Goal: Task Accomplishment & Management: Manage account settings

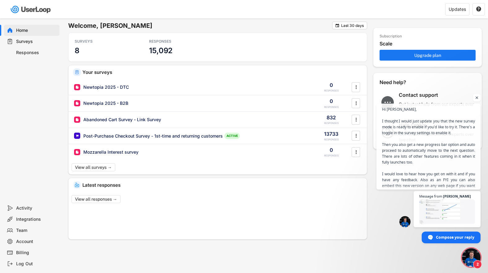
scroll to position [3203, 0]
click at [473, 261] on span "Open chat" at bounding box center [471, 258] width 19 height 19
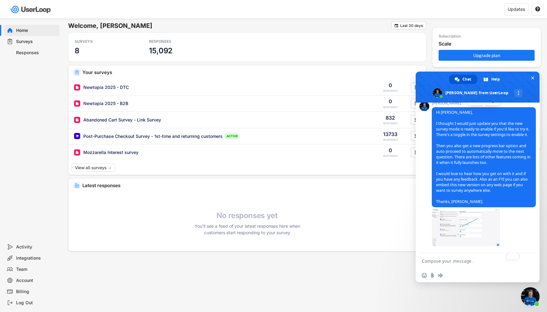
scroll to position [3332, 0]
click at [228, 273] on div "Welcome, [PERSON_NAME]  Last 30 days SURVEYS 8 RESPONSES 15,092 Your surveys N…" at bounding box center [273, 156] width 547 height 312
click at [27, 273] on div "Account" at bounding box center [36, 280] width 41 height 6
select select ""en""
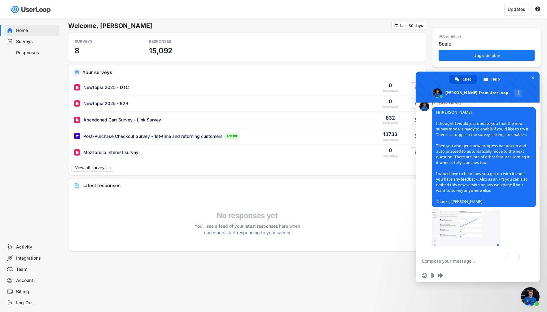
select select ""1_week""
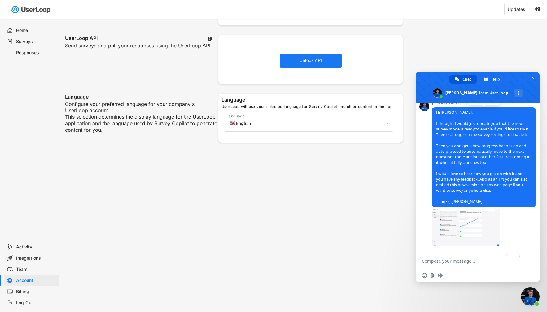
scroll to position [3369, 0]
click at [27, 43] on div "Surveys" at bounding box center [36, 42] width 41 height 6
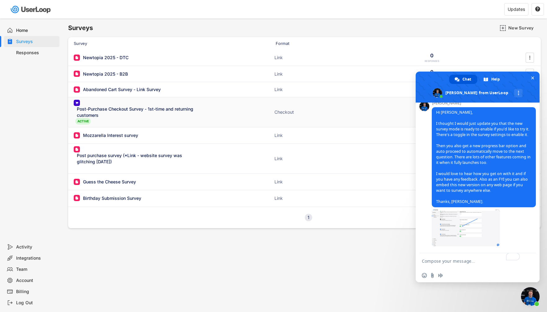
click at [154, 109] on div "Post-Purchase Checkout Survey - 1st-time and returning customers" at bounding box center [137, 112] width 121 height 12
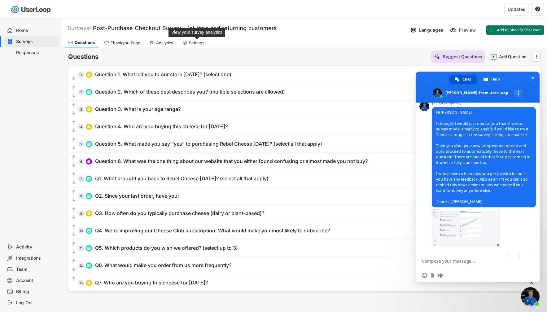
click at [196, 43] on div "Settings" at bounding box center [196, 42] width 15 height 5
select select ""daily""
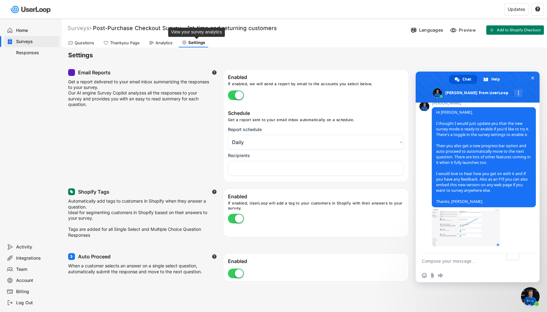
select select "1348695171700984260__LOOKUP__1708985590327x443968688338875400"
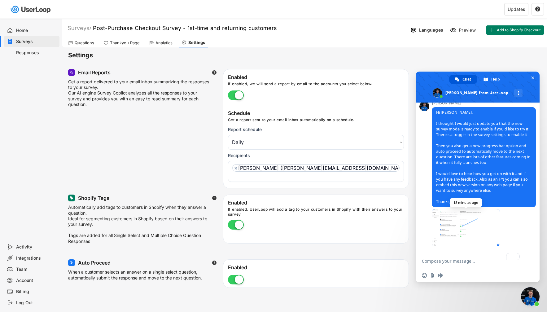
click at [454, 232] on span at bounding box center [465, 227] width 68 height 37
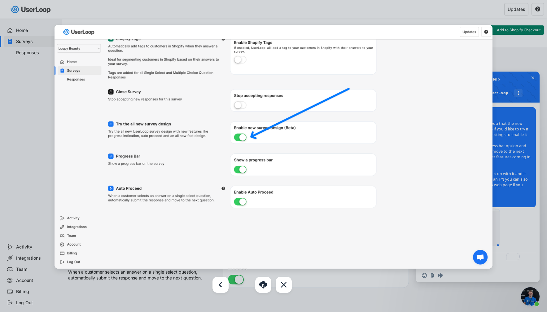
click at [38, 185] on div at bounding box center [273, 156] width 547 height 312
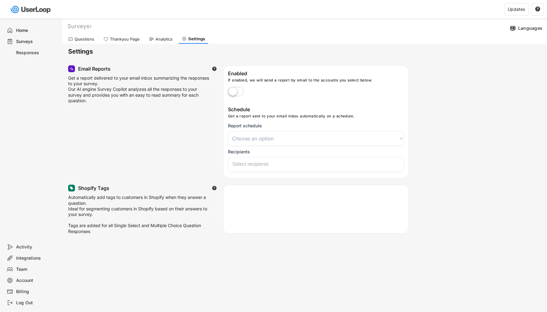
select select
select select ""daily""
select select "1348695171700984260__LOOKUP__1708985590327x443968688338875400"
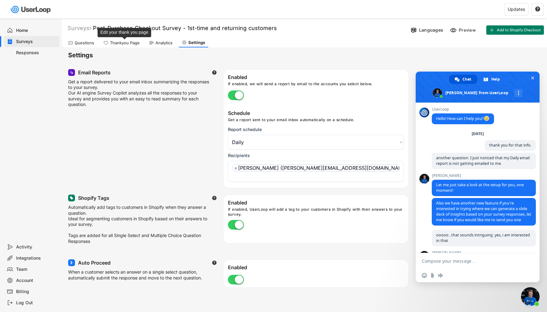
scroll to position [3299, 0]
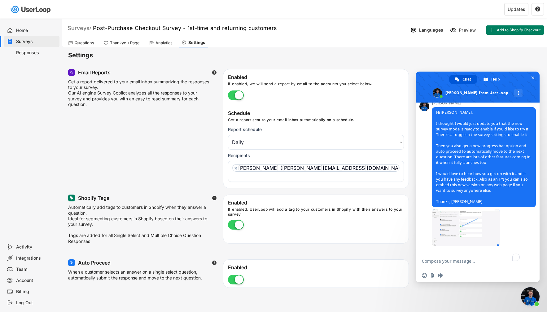
click at [82, 27] on div "Surveys" at bounding box center [79, 27] width 24 height 7
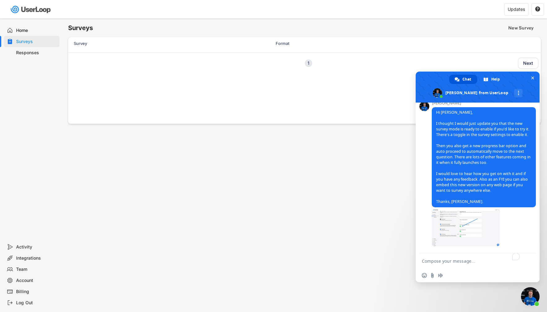
select select ""PLACEHOLDER_1427118222253""
select select
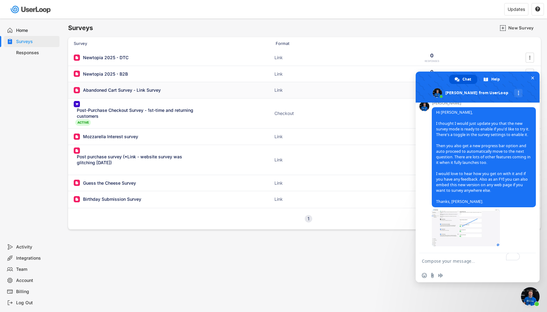
click at [128, 89] on div "Abandoned Cart Survey - Link Survey" at bounding box center [122, 90] width 78 height 6
select select ""daily""
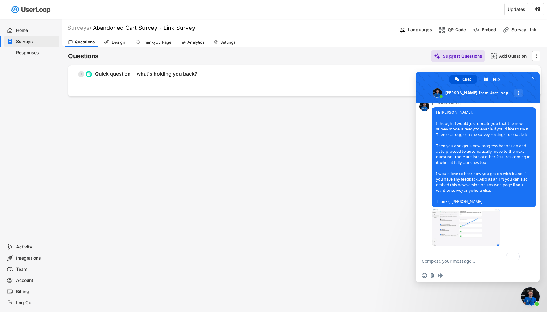
click at [229, 43] on div "Settings" at bounding box center [227, 42] width 15 height 5
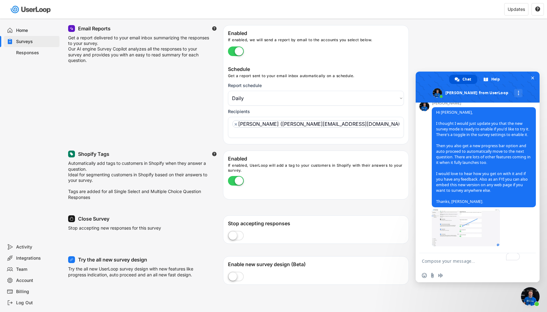
scroll to position [44, 0]
click at [235, 272] on label at bounding box center [235, 277] width 19 height 14
click at [0, 0] on input "checkbox" at bounding box center [0, 0] width 0 height 0
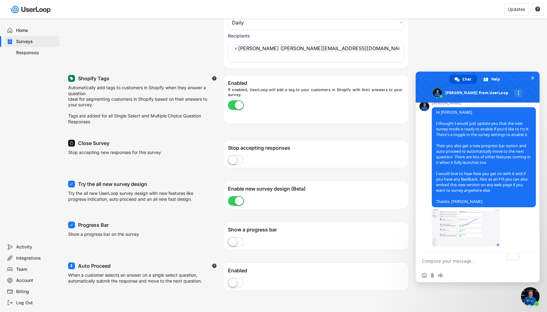
scroll to position [121, 0]
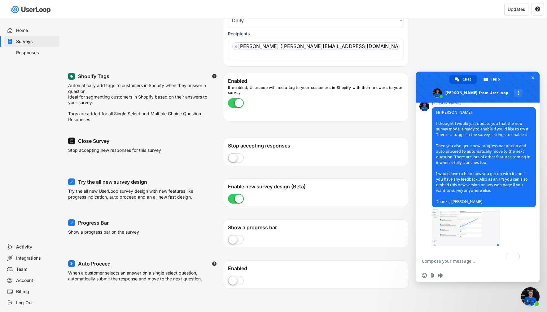
click at [233, 278] on label at bounding box center [235, 281] width 19 height 14
click at [0, 0] on input "checkbox" at bounding box center [0, 0] width 0 height 0
select select "1348695171700984260__LOOKUP__1708985590327x443968688338875400"
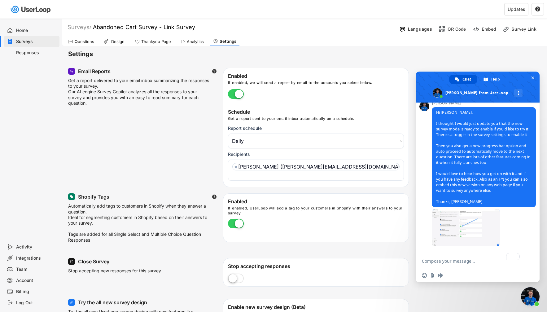
scroll to position [0, 0]
click at [192, 42] on div "Analytics" at bounding box center [195, 42] width 17 height 5
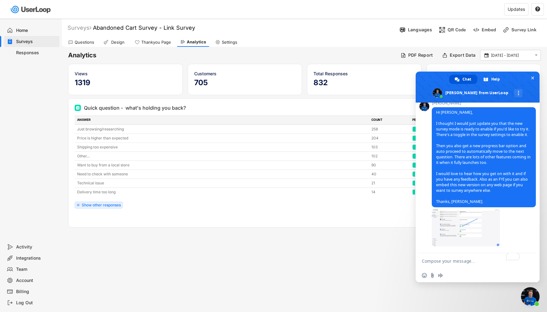
click at [457, 265] on textarea "To enrich screen reader interactions, please activate Accessibility in Grammarl…" at bounding box center [471, 260] width 99 height 15
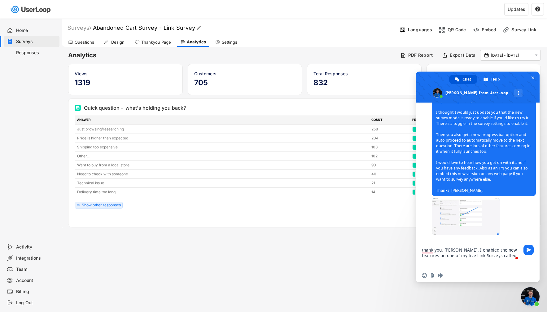
click at [98, 27] on font "Abandoned Cart Survey - Link Survey" at bounding box center [144, 27] width 102 height 7
drag, startPoint x: 98, startPoint y: 27, endPoint x: 179, endPoint y: 26, distance: 80.8
click at [179, 26] on input "input" at bounding box center [171, 28] width 155 height 11
click at [502, 256] on textarea "thank you, James. I enabled the new features on one of my live Link Surveys cal…" at bounding box center [471, 255] width 99 height 27
paste textarea "Abandoned Cart Survey - Link Survey"
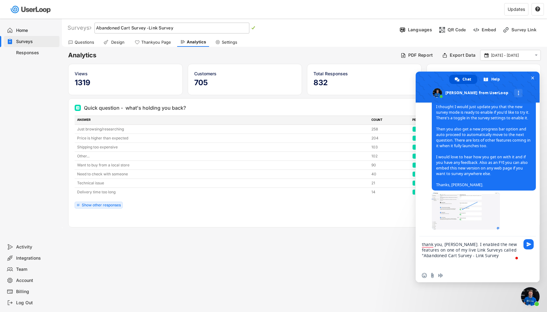
type textarea "thank you, James. I enabled the new features on one of my live Link Surveys cal…"
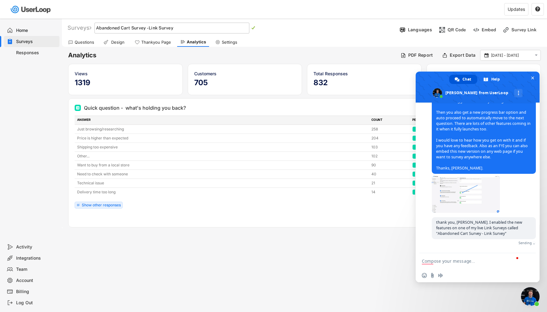
scroll to position [3333, 0]
drag, startPoint x: 191, startPoint y: 301, endPoint x: 187, endPoint y: 245, distance: 57.1
click at [190, 301] on div "Surveys New Survey Survey Format Responses Abandoned Cart Survey - Link Survey …" at bounding box center [273, 156] width 547 height 312
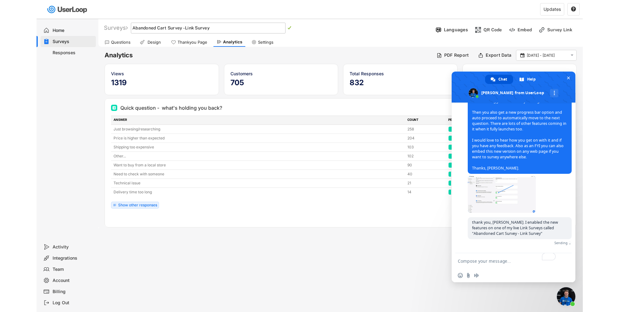
scroll to position [3326, 0]
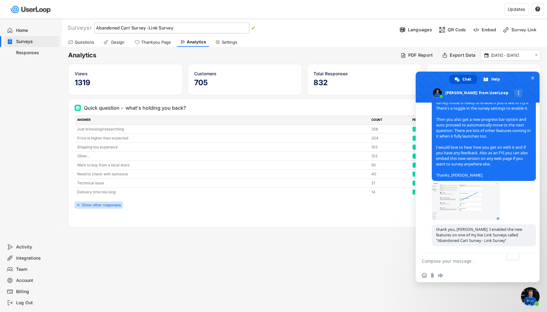
click at [96, 202] on div "Show other responses" at bounding box center [99, 205] width 48 height 7
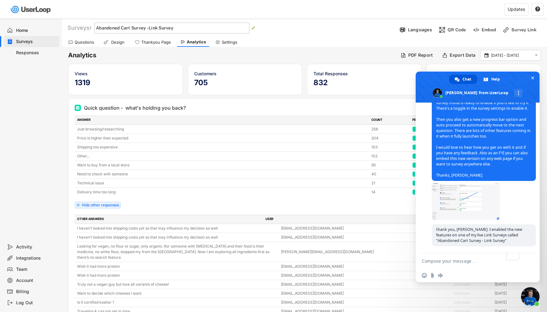
click at [37, 213] on div "Home Surveys Responses" at bounding box center [31, 130] width 62 height 223
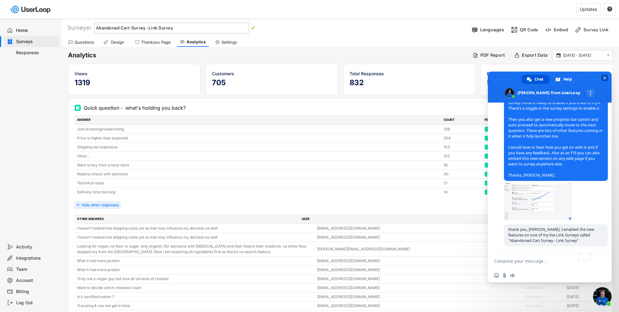
click at [546, 77] on span "Close chat" at bounding box center [605, 78] width 3 height 4
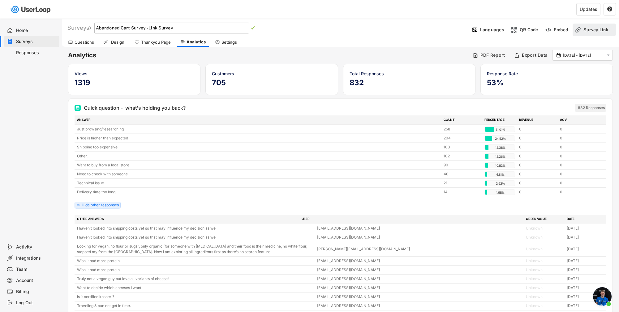
click at [546, 31] on div "Survey Link" at bounding box center [599, 30] width 31 height 6
click at [546, 90] on button "Open Survey Preview" at bounding box center [569, 88] width 84 height 9
click at [78, 26] on div "Surveys" at bounding box center [79, 27] width 24 height 7
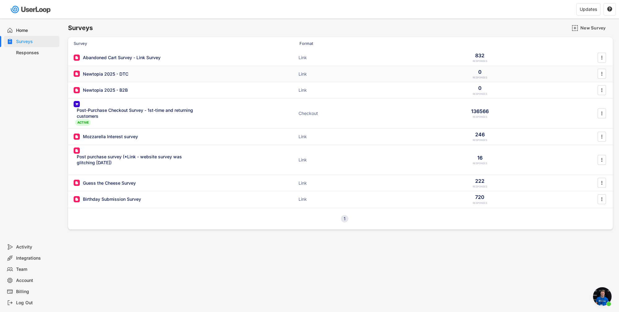
click at [111, 73] on div "Newtopia 2025 - DTC" at bounding box center [106, 74] width 46 height 6
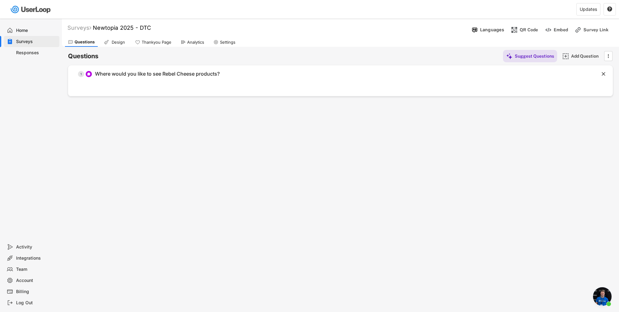
click at [230, 41] on div "Settings" at bounding box center [227, 42] width 15 height 5
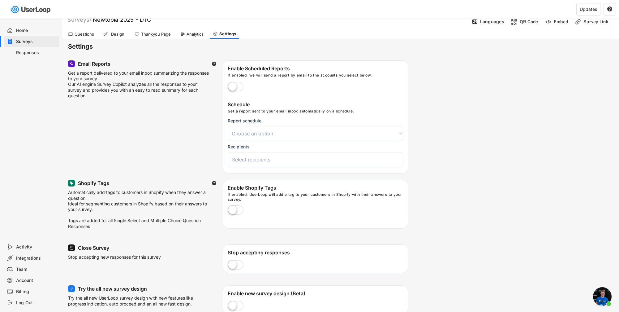
scroll to position [28, 0]
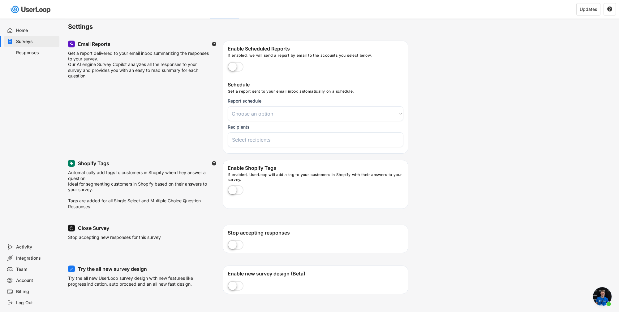
click at [233, 192] on label at bounding box center [235, 191] width 19 height 14
click at [0, 0] on input "checkbox" at bounding box center [0, 0] width 0 height 0
click at [234, 65] on label at bounding box center [235, 67] width 19 height 14
click at [0, 0] on input "checkbox" at bounding box center [0, 0] width 0 height 0
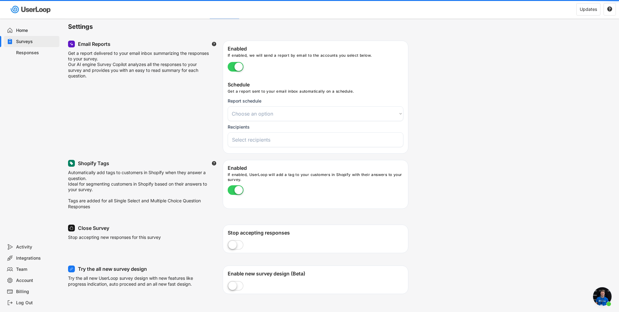
select select
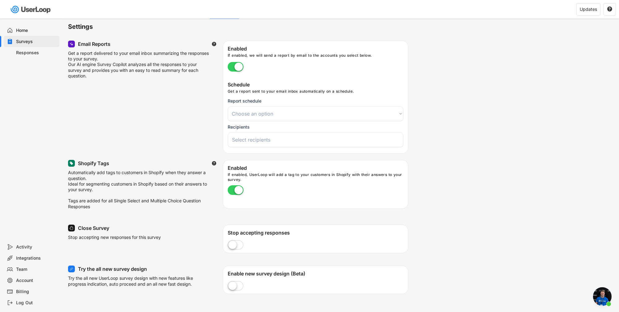
click at [257, 115] on select "Choose an option Daily Weekly Monthly" at bounding box center [316, 113] width 176 height 15
select select ""daily""
click at [228, 106] on select "Choose an option Daily Weekly Monthly" at bounding box center [316, 113] width 176 height 15
click at [264, 143] on span at bounding box center [316, 139] width 170 height 8
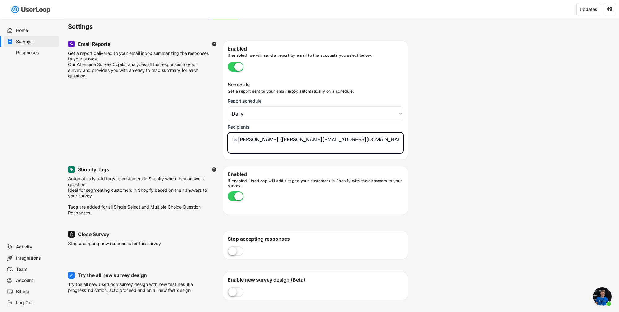
click at [341, 141] on ul "× Paul Arellanes (paul@rebelcheese.com" at bounding box center [316, 142] width 170 height 17
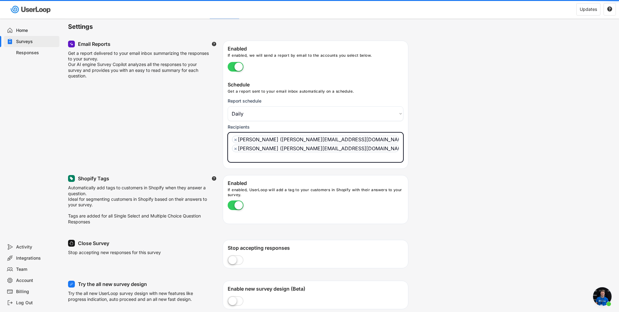
scroll to position [5, 0]
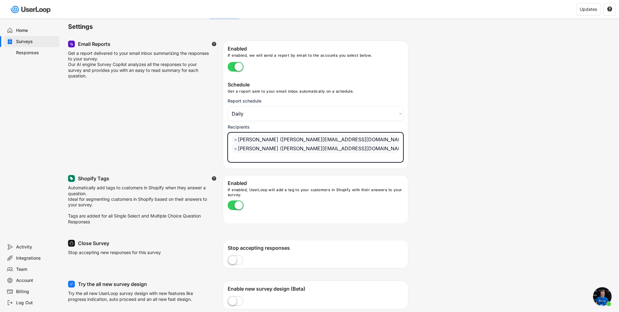
click at [178, 159] on div "Email Reports  Get a report delivered to your email inbox summarizing the resp…" at bounding box center [340, 105] width 545 height 128
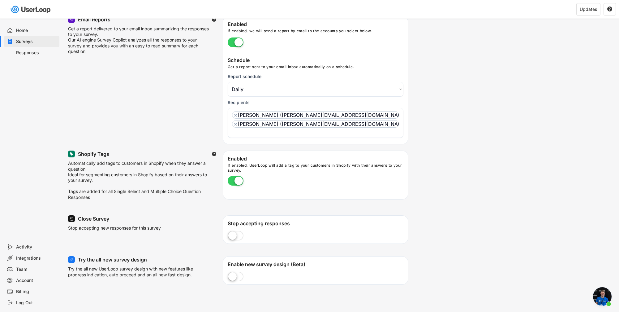
scroll to position [57, 0]
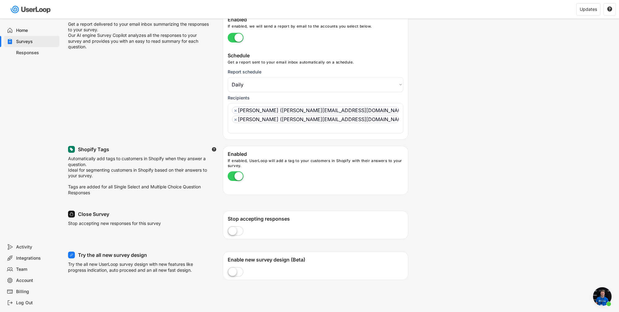
click at [233, 266] on label at bounding box center [235, 272] width 19 height 14
click at [0, 0] on input "checkbox" at bounding box center [0, 0] width 0 height 0
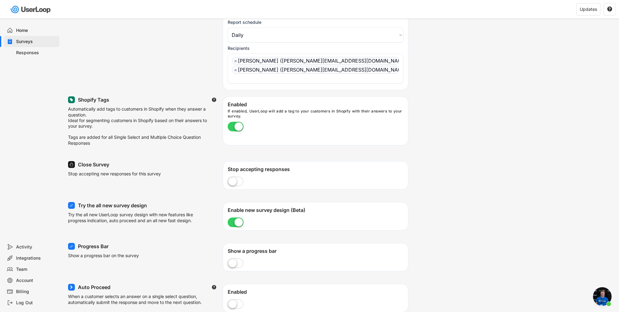
scroll to position [108, 0]
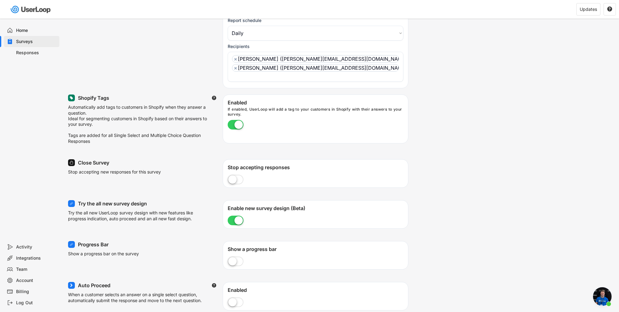
click at [231, 255] on label at bounding box center [235, 262] width 19 height 14
click at [0, 0] on input "checkbox" at bounding box center [0, 0] width 0 height 0
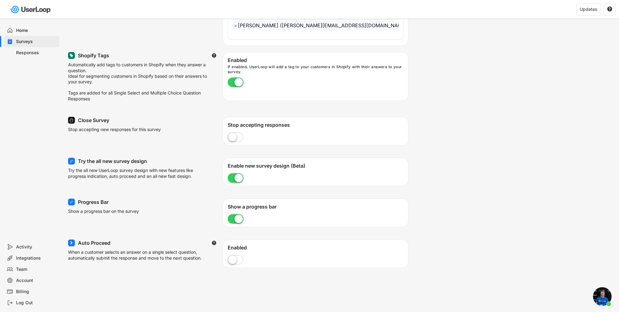
scroll to position [160, 0]
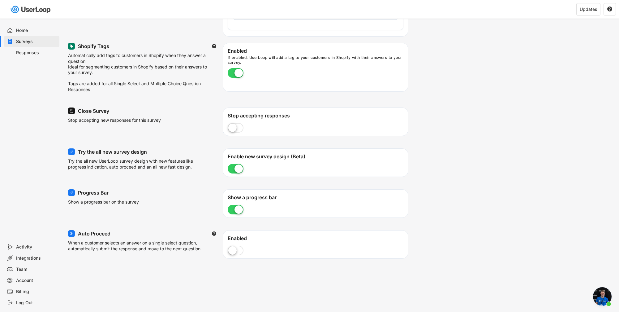
click at [236, 246] on label at bounding box center [235, 251] width 19 height 14
click at [0, 0] on input "checkbox" at bounding box center [0, 0] width 0 height 0
select select "1348695171700984260__LOOKUP__1708985590327x443968688338875400"
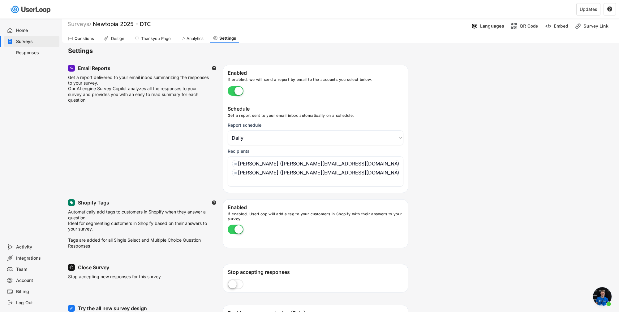
scroll to position [0, 0]
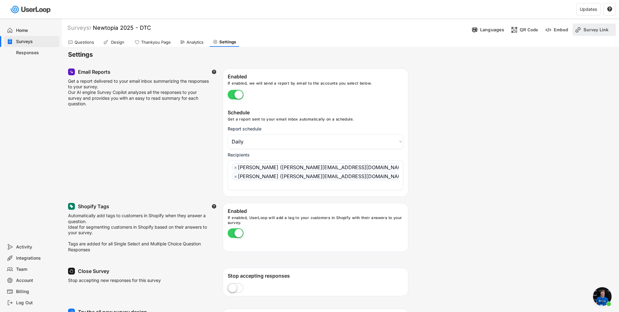
click at [546, 31] on div "Survey Link" at bounding box center [594, 30] width 43 height 12
click at [546, 90] on button "Open Survey Preview" at bounding box center [569, 88] width 84 height 9
click at [70, 27] on div "Surveys" at bounding box center [79, 27] width 24 height 7
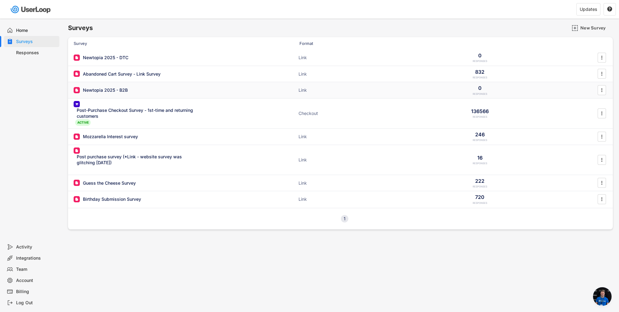
click at [114, 90] on div "Newtopia 2025 - B2B" at bounding box center [105, 90] width 45 height 6
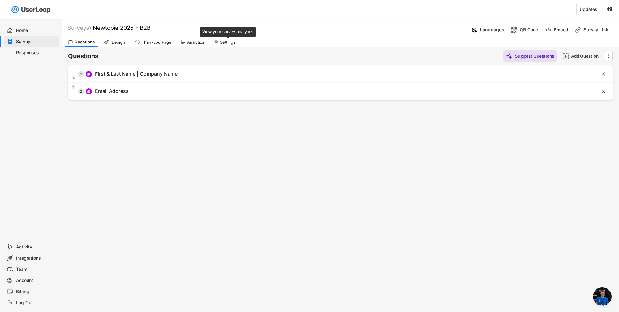
click at [227, 41] on div "Settings" at bounding box center [227, 42] width 15 height 5
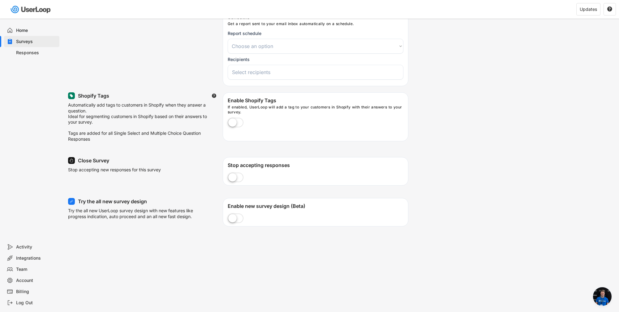
scroll to position [97, 0]
click at [237, 119] on label at bounding box center [235, 122] width 19 height 14
click at [0, 0] on input "checkbox" at bounding box center [0, 0] width 0 height 0
click at [237, 217] on label at bounding box center [235, 217] width 19 height 14
click at [0, 0] on input "checkbox" at bounding box center [0, 0] width 0 height 0
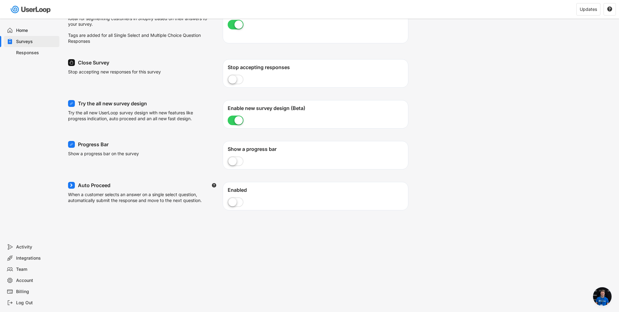
scroll to position [200, 0]
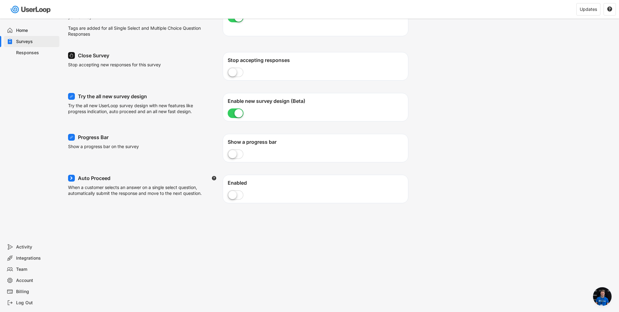
click at [235, 158] on label at bounding box center [235, 155] width 19 height 14
click at [0, 0] on input "checkbox" at bounding box center [0, 0] width 0 height 0
click at [234, 196] on label at bounding box center [235, 196] width 19 height 14
click at [0, 0] on input "checkbox" at bounding box center [0, 0] width 0 height 0
select select
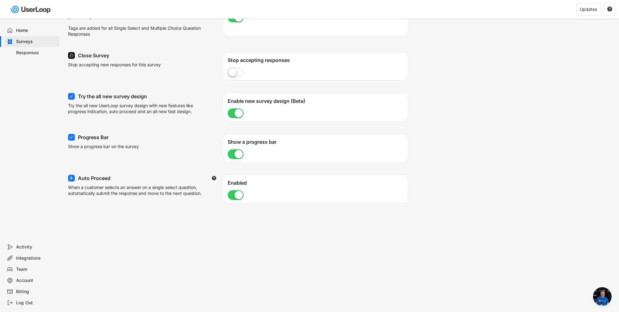
scroll to position [0, 0]
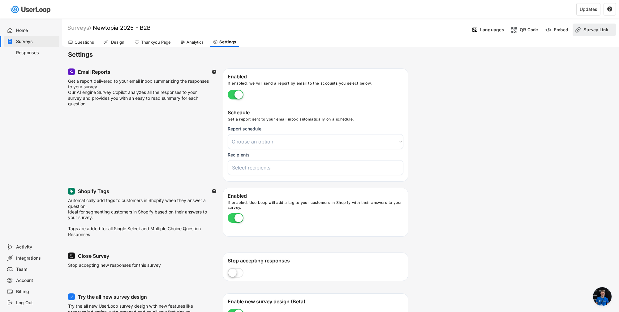
click at [546, 31] on div "Survey Link" at bounding box center [599, 30] width 31 height 6
click at [546, 92] on button "Open Survey Preview" at bounding box center [569, 88] width 84 height 9
click at [270, 142] on select "Choose an option Daily Weekly Monthly" at bounding box center [316, 141] width 176 height 15
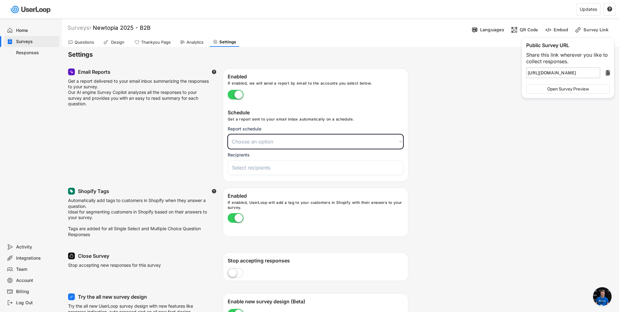
select select ""daily""
click at [228, 134] on select "Choose an option Daily Weekly Monthly" at bounding box center [316, 141] width 176 height 15
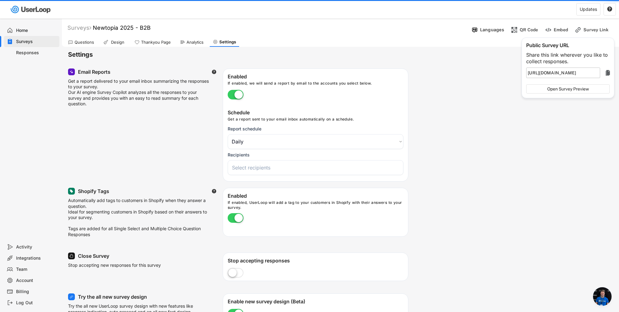
click at [265, 171] on div "Paul Arellanes (paul@rebelcheese.com Kyle Golden (kyle@rebelcheese.com Asya Sho…" at bounding box center [316, 167] width 176 height 15
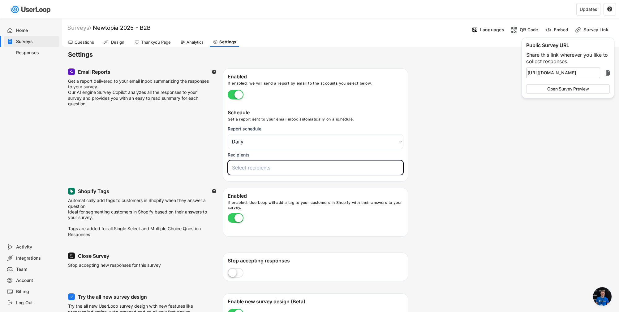
click at [265, 170] on span at bounding box center [316, 167] width 170 height 8
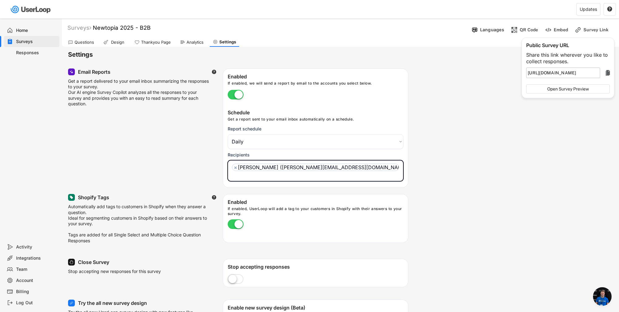
click at [352, 168] on ul "× Paul Arellanes (paul@rebelcheese.com" at bounding box center [316, 170] width 170 height 17
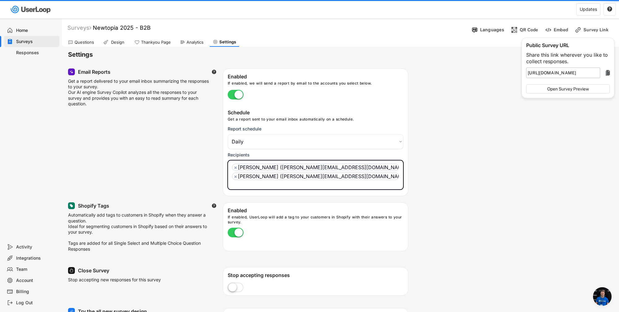
scroll to position [5, 0]
select select "1348695171700984260__LOOKUP__1708985590327x443968688338875400"
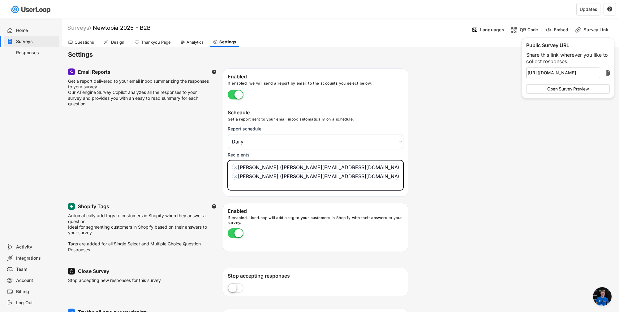
click at [473, 167] on div "Email Reports  Get a report delivered to your email inbox summarizing the resp…" at bounding box center [340, 132] width 545 height 128
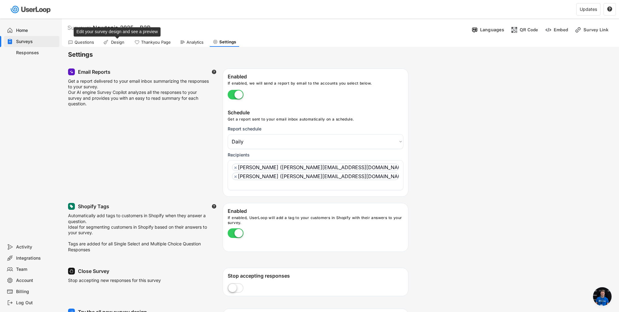
click at [118, 41] on div "Design" at bounding box center [117, 42] width 15 height 5
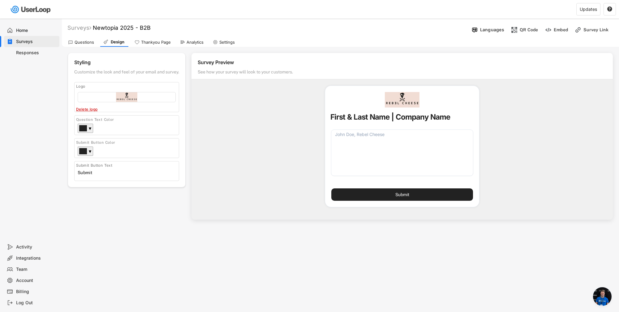
click at [80, 40] on div "Questions" at bounding box center [85, 42] width 20 height 5
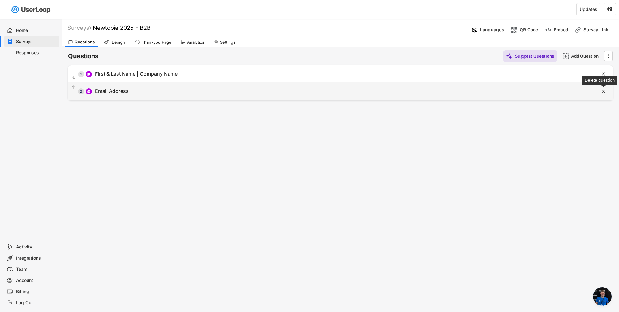
click at [546, 91] on text "" at bounding box center [604, 91] width 4 height 7
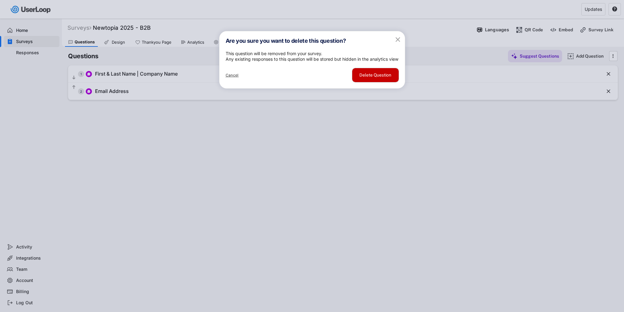
click at [381, 82] on button "Delete Question" at bounding box center [375, 75] width 46 height 14
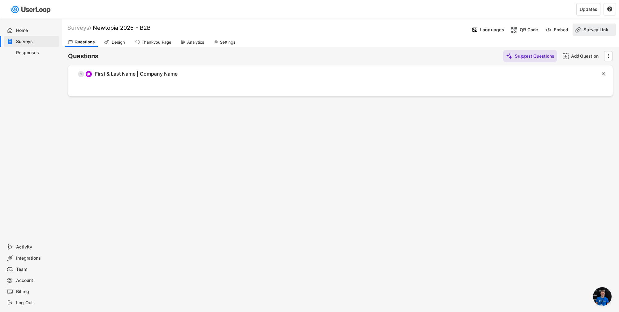
click at [546, 29] on div "Survey Link" at bounding box center [599, 30] width 31 height 6
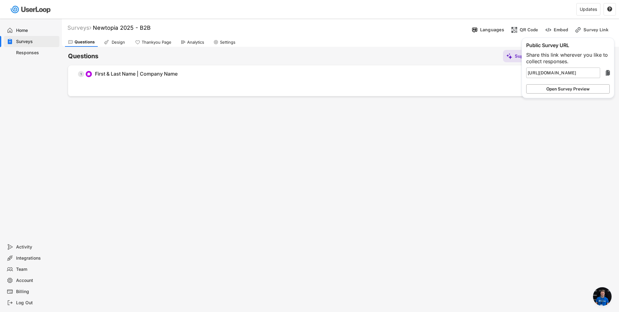
click at [546, 89] on button "Open Survey Preview" at bounding box center [569, 88] width 84 height 9
click at [200, 41] on div "Analytics" at bounding box center [195, 42] width 17 height 5
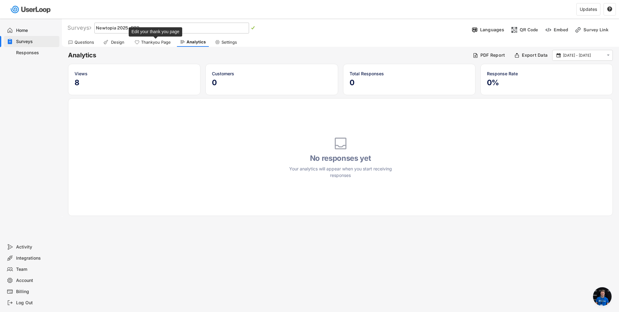
click at [157, 43] on div "Thankyou Page" at bounding box center [156, 42] width 30 height 5
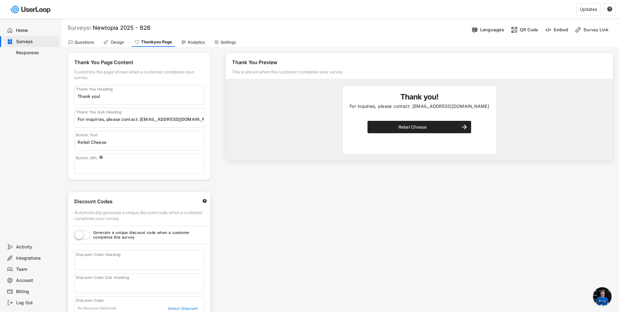
click at [77, 30] on div "Surveys" at bounding box center [79, 27] width 24 height 7
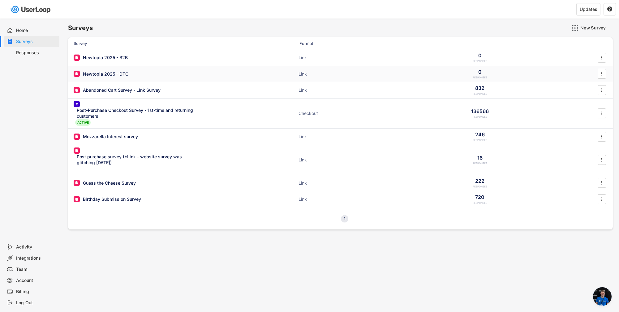
click at [115, 73] on div "Newtopia 2025 - DTC" at bounding box center [106, 74] width 46 height 6
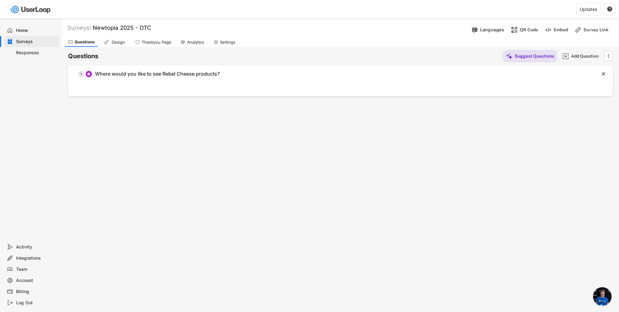
click at [147, 42] on div "Thankyou Page" at bounding box center [157, 42] width 30 height 5
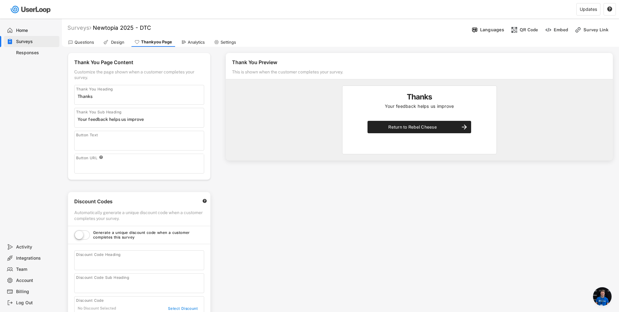
click at [117, 41] on div "Design" at bounding box center [117, 42] width 15 height 5
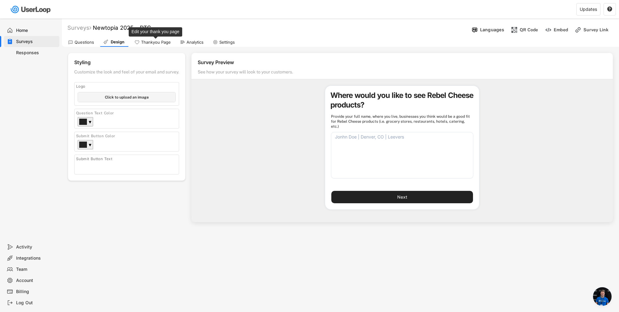
click at [160, 43] on div "Thankyou Page" at bounding box center [156, 42] width 30 height 5
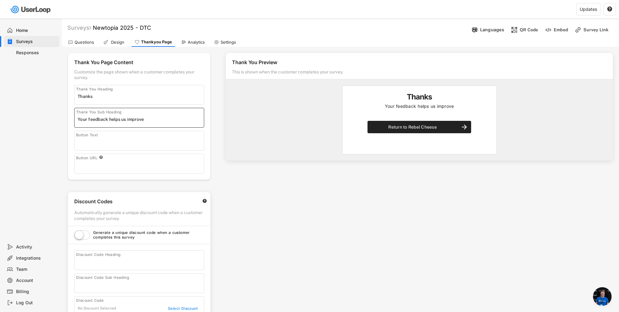
click at [160, 118] on input "input" at bounding box center [141, 119] width 126 height 9
type input "Please visit our Find Near Me page to discover who carries Rebel Cheese:"
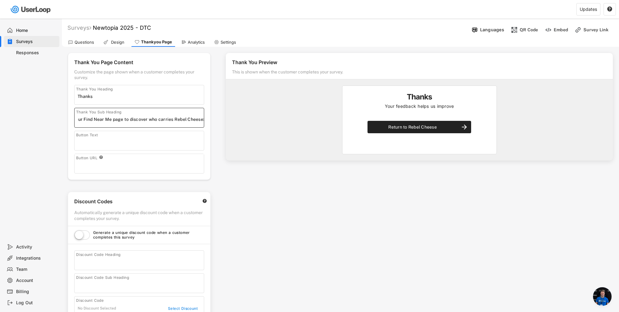
scroll to position [0, 0]
click at [132, 160] on div "Button URL " at bounding box center [139, 157] width 129 height 7
click at [98, 165] on input "input" at bounding box center [141, 164] width 126 height 9
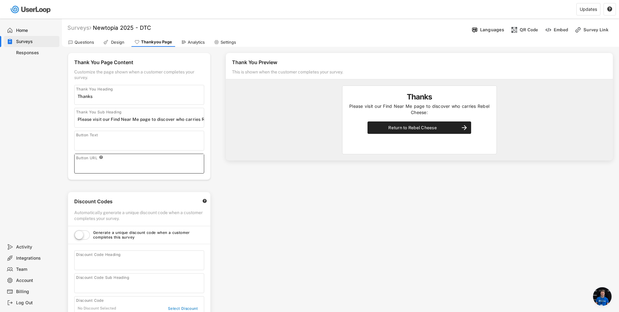
paste input "https://rebelcheese.com/pages/find-near-me"
type input "https://rebelcheese.com/pages/find-near-me"
click at [120, 141] on input "input" at bounding box center [141, 141] width 126 height 9
click at [128, 141] on input "input" at bounding box center [141, 141] width 126 height 9
click at [258, 213] on div "Thank You Preview This is shown when the customer completes your survey. Thanks…" at bounding box center [420, 176] width 400 height 259
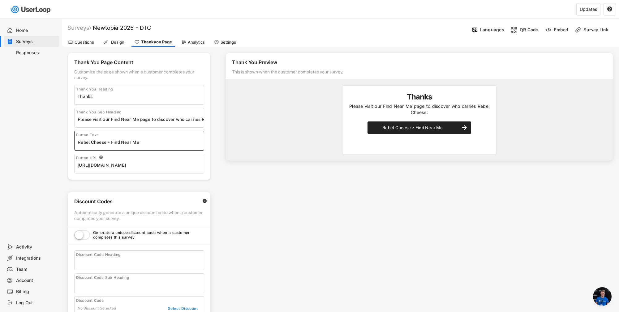
click at [109, 141] on input "input" at bounding box center [141, 141] width 126 height 9
click at [78, 143] on input "input" at bounding box center [141, 141] width 126 height 9
click at [131, 143] on input "input" at bounding box center [141, 141] width 126 height 9
click at [166, 145] on input "input" at bounding box center [141, 141] width 126 height 9
type input "Find Rebel Cheese Near Me"
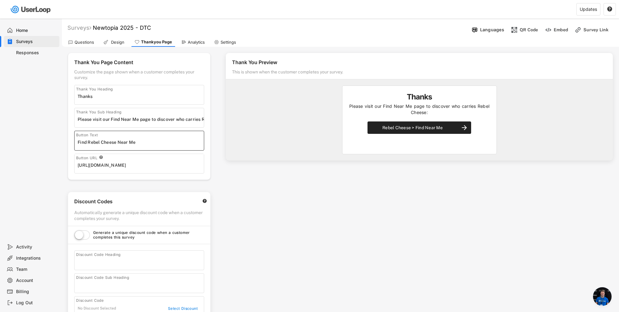
click at [280, 186] on div "Thank You Preview This is shown when the customer completes your survey. Thanks…" at bounding box center [420, 176] width 400 height 259
click at [102, 97] on input "input" at bounding box center [141, 96] width 126 height 9
type input "Thank You!"
click at [312, 151] on div "Thank You Preview This is shown when the customer completes your survey. Thanks…" at bounding box center [419, 106] width 387 height 107
click at [305, 226] on div "Thank You Preview This is shown when the customer completes your survey. Thank …" at bounding box center [420, 176] width 400 height 259
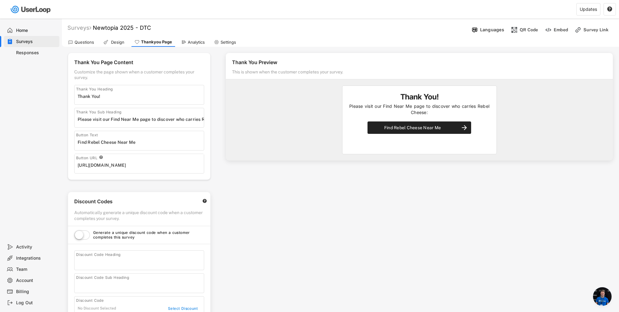
click at [194, 41] on div "Analytics" at bounding box center [196, 42] width 17 height 5
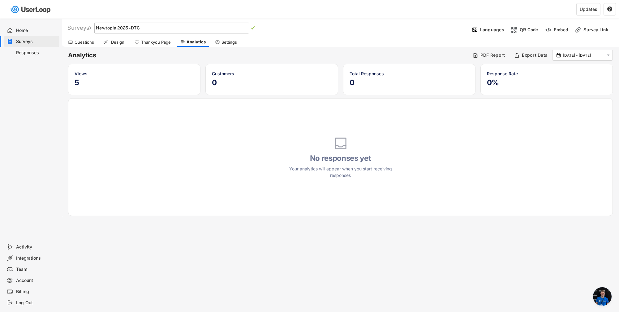
click at [225, 43] on div "Settings" at bounding box center [229, 42] width 15 height 5
select select "1348695171700984260__LOOKUP__1708985590327x443968688338875400"
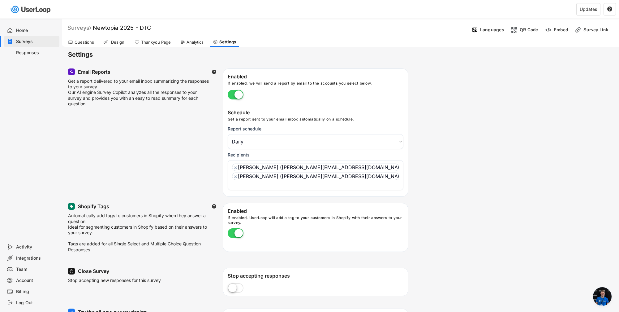
click at [78, 30] on div "Surveys" at bounding box center [79, 27] width 24 height 7
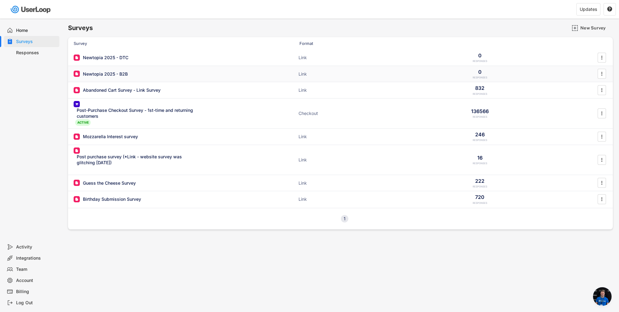
click at [109, 74] on div "Newtopia 2025 - B2B" at bounding box center [105, 74] width 45 height 6
type input "Newtopia 2025 - B2B"
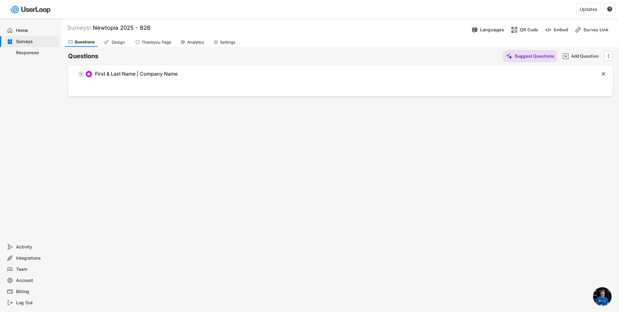
click at [196, 44] on div "Analytics" at bounding box center [195, 42] width 17 height 5
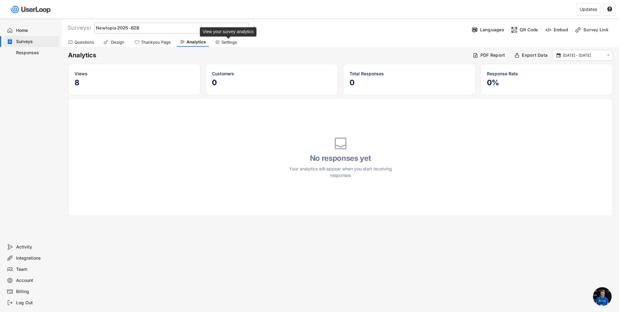
click at [227, 44] on div "Settings" at bounding box center [229, 42] width 15 height 5
select select "1348695171700984260__LOOKUP__1708985590327x443968688338875400"
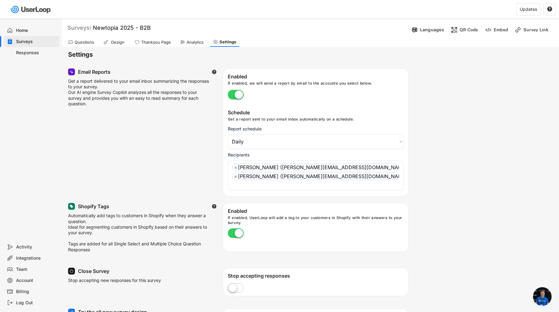
click at [79, 28] on div "Surveys" at bounding box center [79, 27] width 24 height 7
